Goal: Task Accomplishment & Management: Use online tool/utility

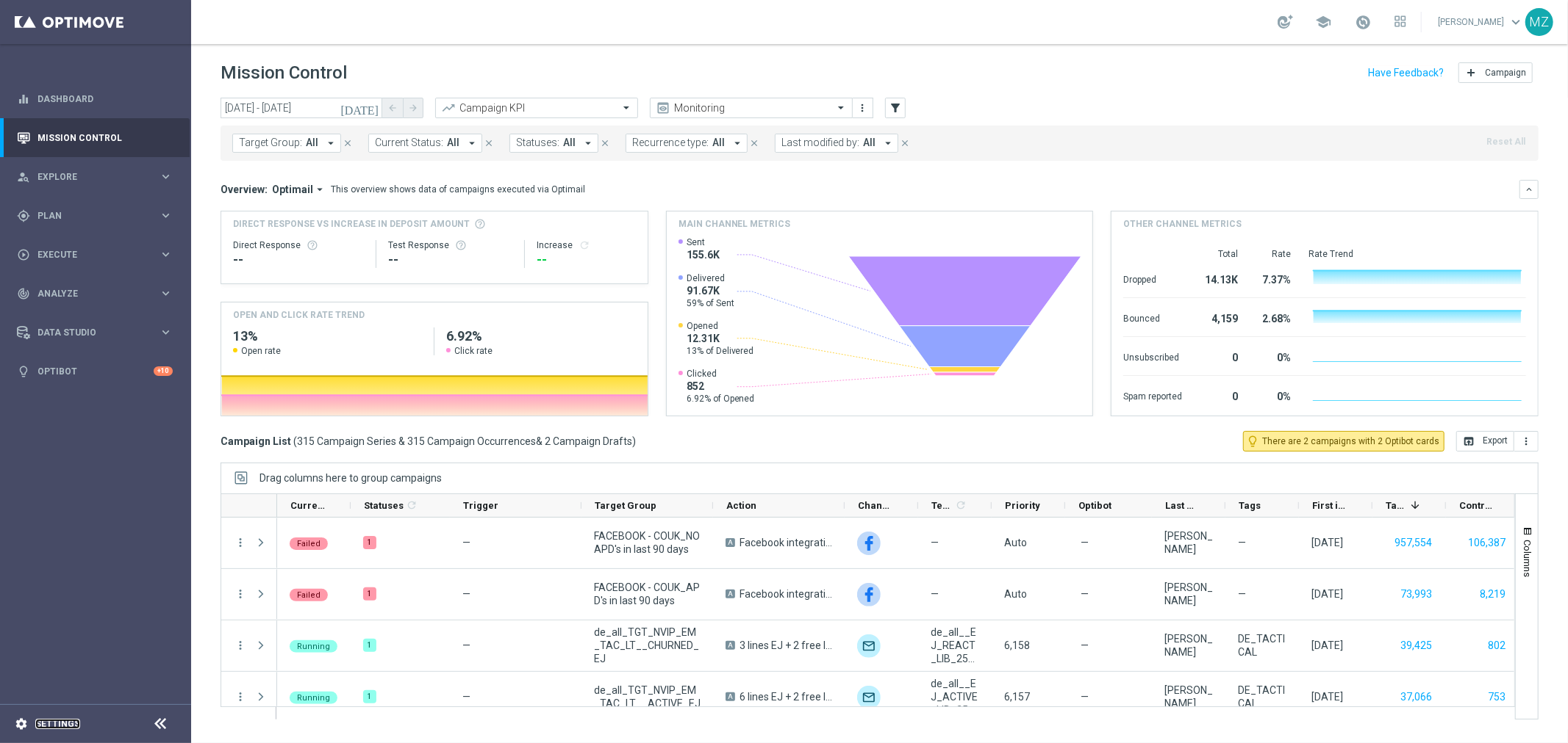
click at [46, 722] on link "Settings" at bounding box center [57, 724] width 44 height 9
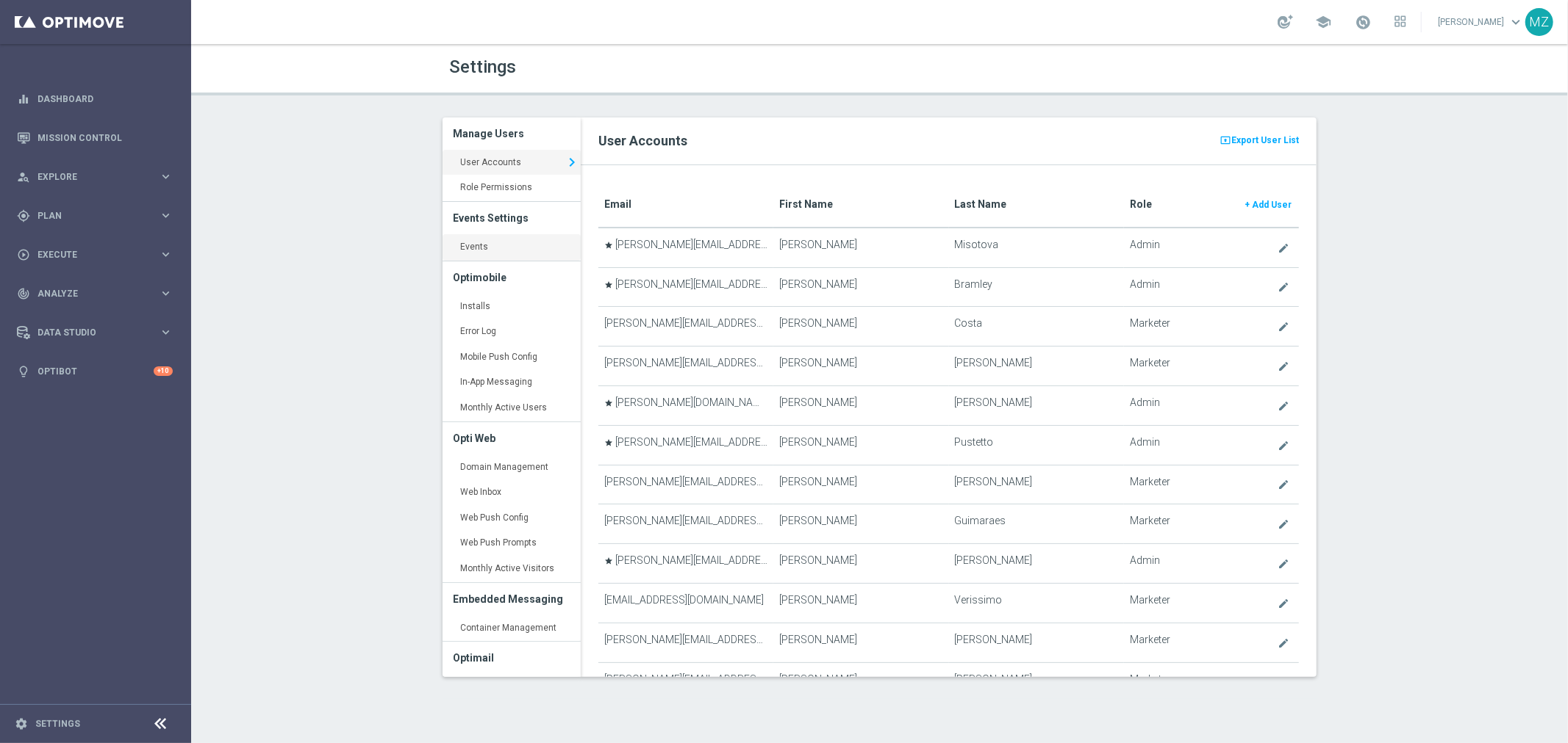
click at [497, 246] on link "Events keyboard_arrow_right" at bounding box center [512, 247] width 138 height 26
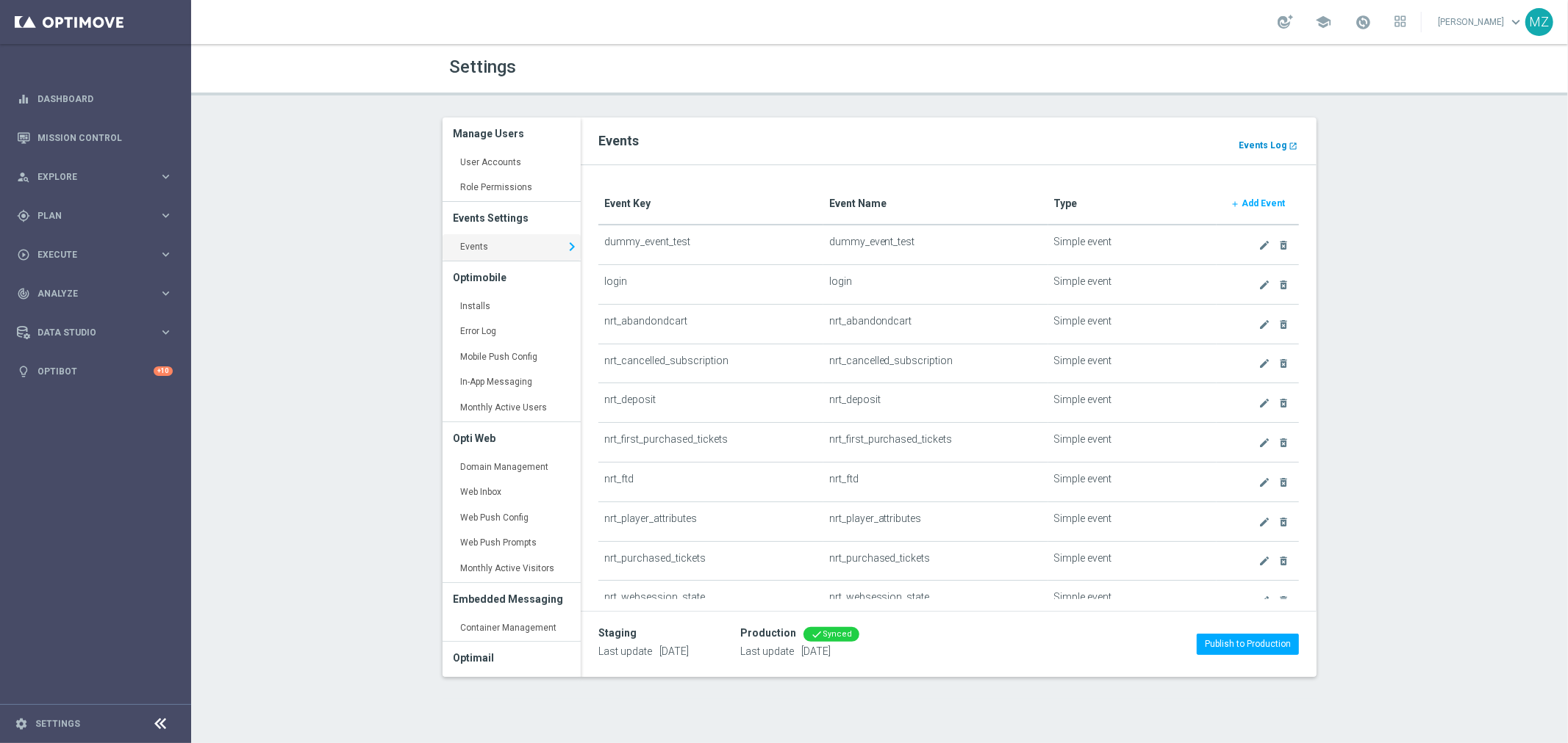
click at [1253, 143] on b "Events Log" at bounding box center [1262, 145] width 48 height 10
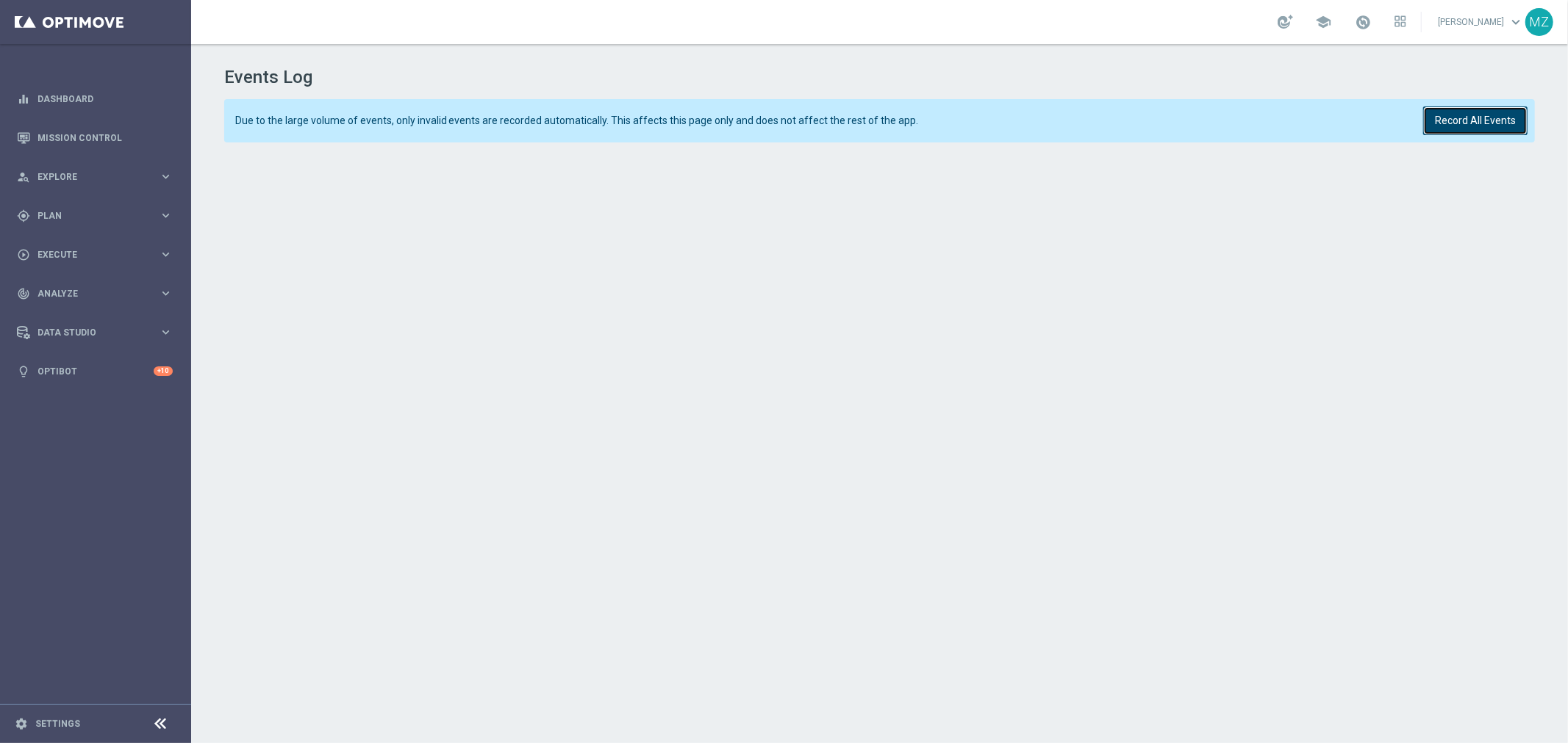
click at [1449, 127] on button "Record All Events" at bounding box center [1475, 121] width 104 height 29
click at [1455, 125] on button "Record All Events" at bounding box center [1475, 121] width 104 height 29
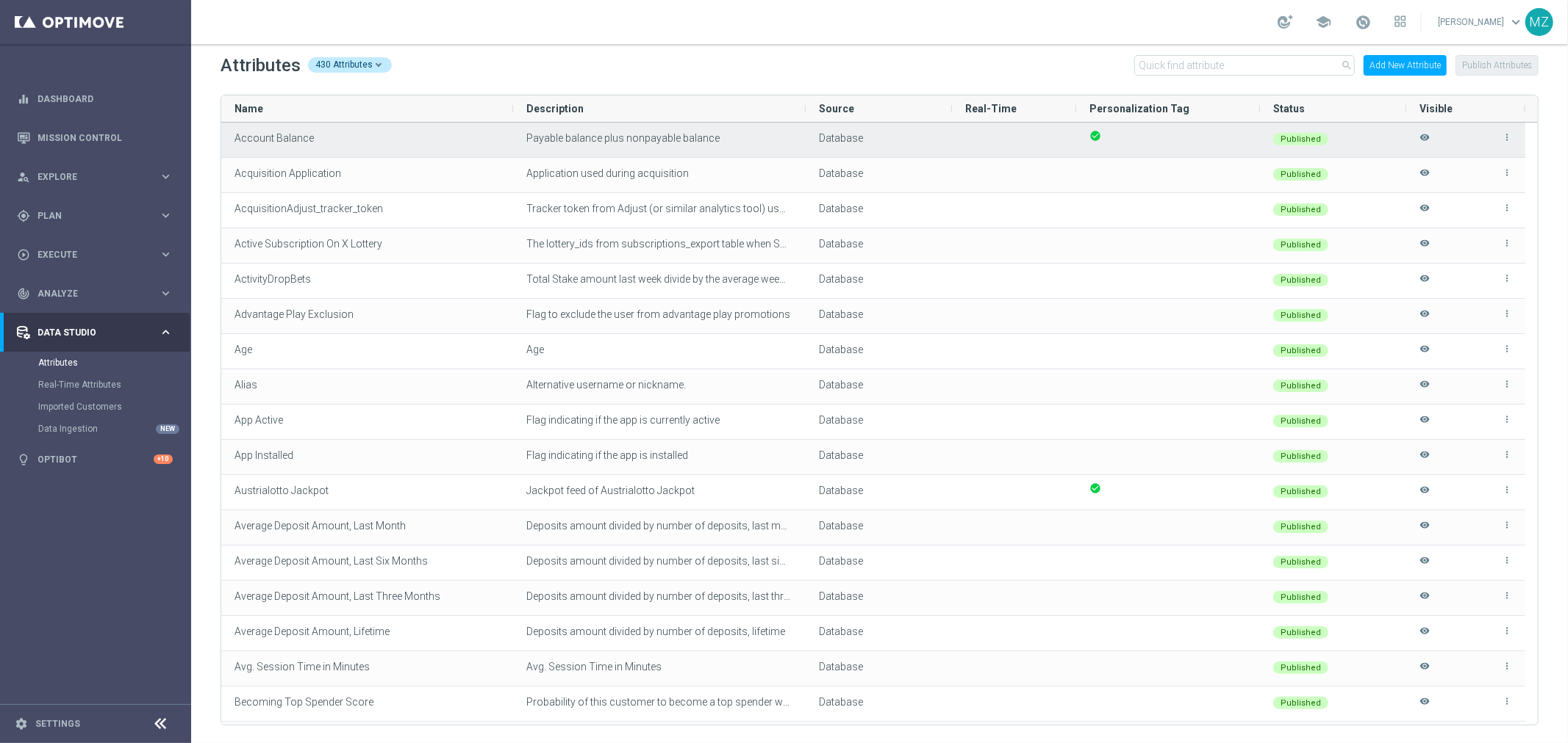
click at [747, 129] on div "Payable balance plus nonpayable balance" at bounding box center [659, 140] width 292 height 34
